Goal: Transaction & Acquisition: Purchase product/service

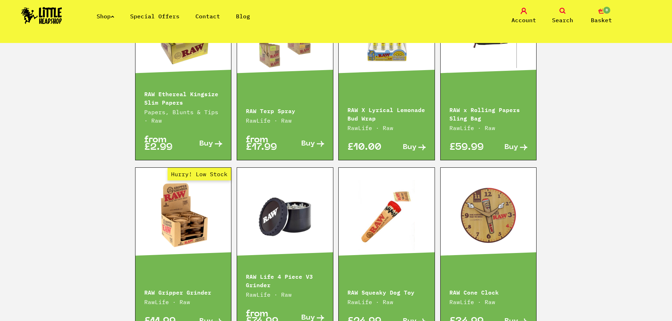
scroll to position [1023, 0]
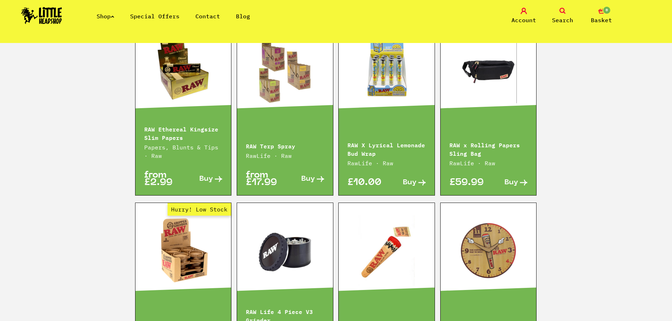
click at [412, 179] on span "Buy" at bounding box center [410, 182] width 14 height 7
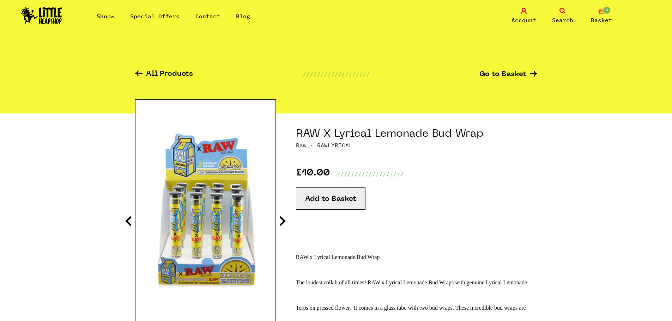
click at [332, 202] on button "Add to Basket" at bounding box center [330, 199] width 69 height 22
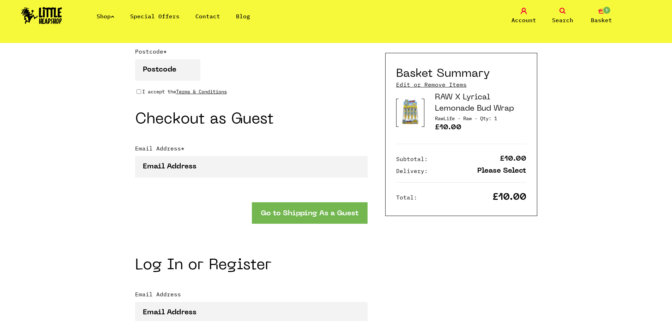
scroll to position [706, 0]
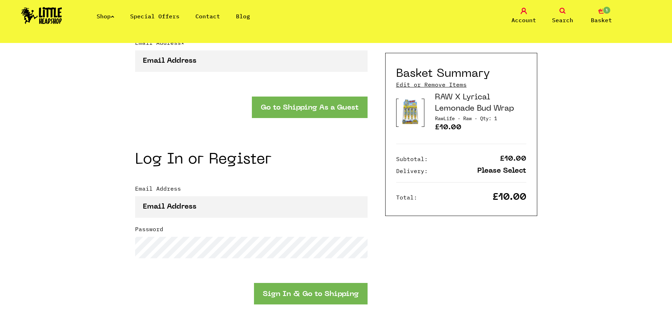
click at [331, 112] on button "Go to Shipping As a Guest" at bounding box center [310, 108] width 116 height 22
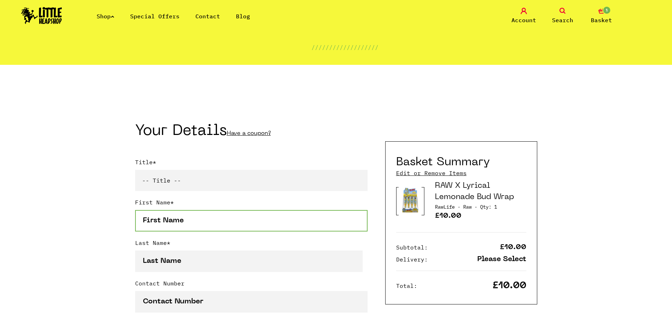
scroll to position [0, 0]
